Goal: Navigation & Orientation: Find specific page/section

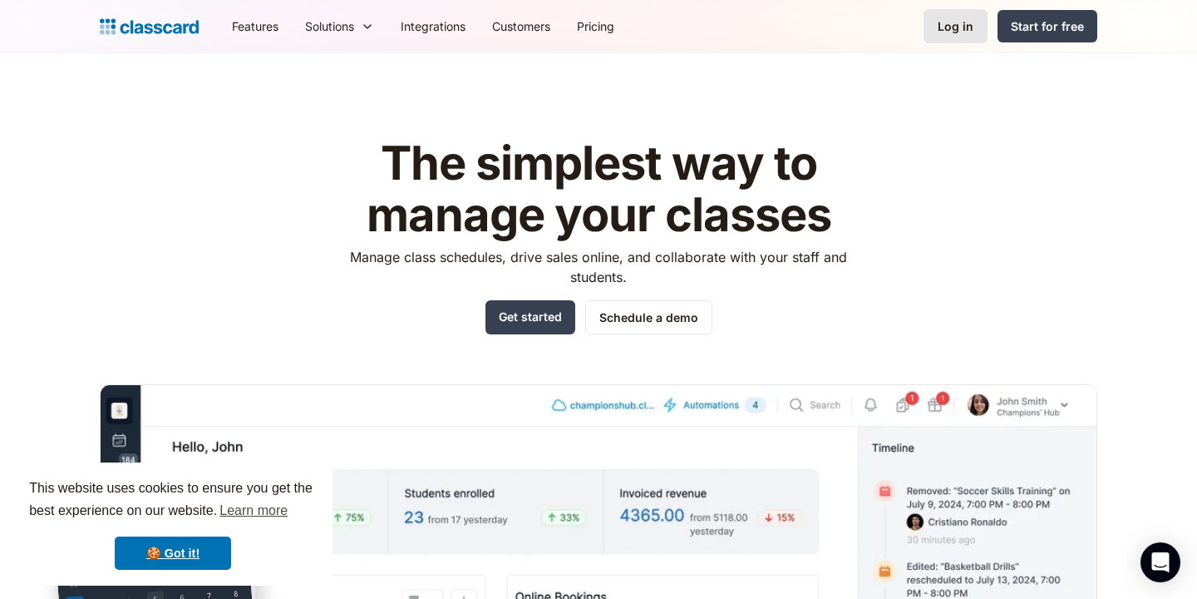
click at [950, 32] on div "Log in" at bounding box center [956, 25] width 36 height 17
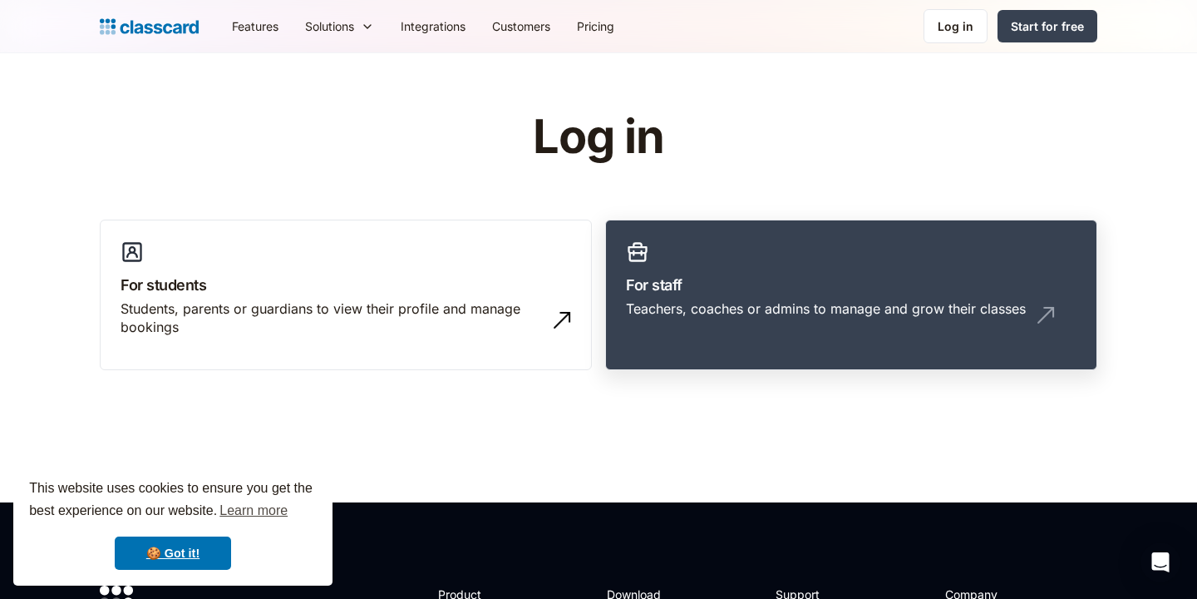
click at [620, 297] on link "For staff Teachers, coaches or admins to manage and grow their classes" at bounding box center [851, 295] width 492 height 151
